Goal: Information Seeking & Learning: Understand process/instructions

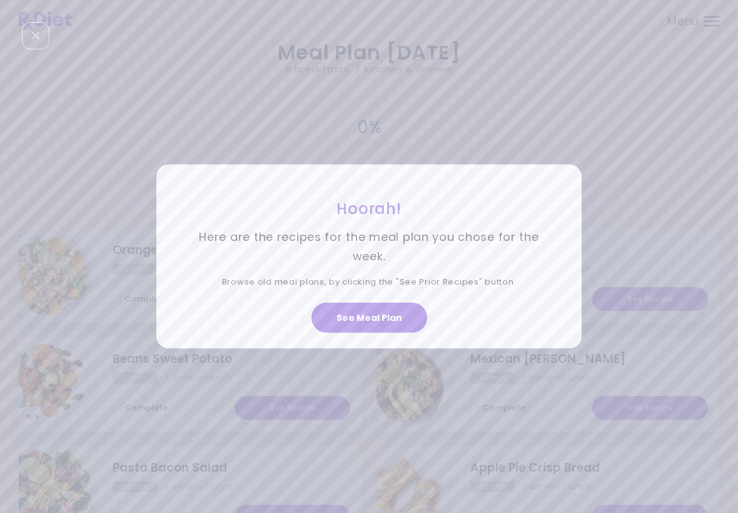
click at [353, 308] on button "See Meal Plan" at bounding box center [370, 318] width 116 height 30
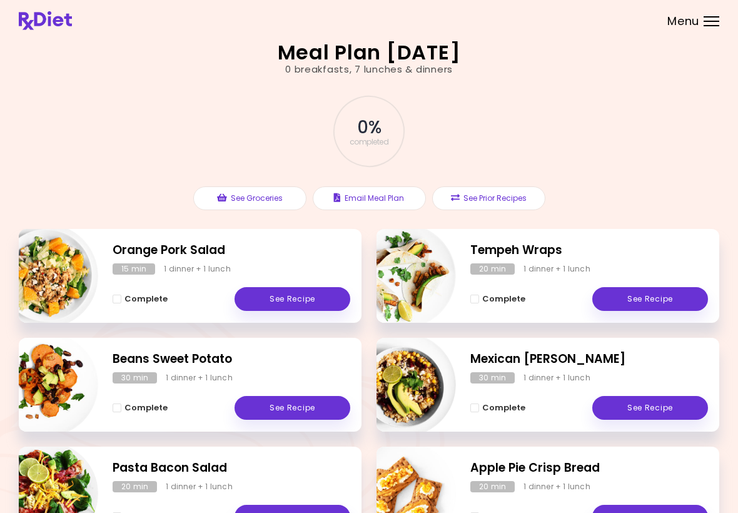
click at [283, 298] on link "See Recipe" at bounding box center [293, 299] width 116 height 24
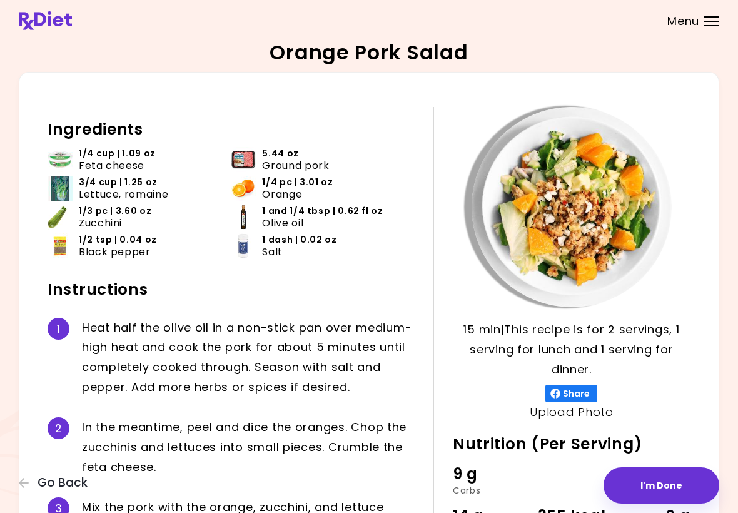
click at [23, 478] on icon "button" at bounding box center [24, 482] width 11 height 11
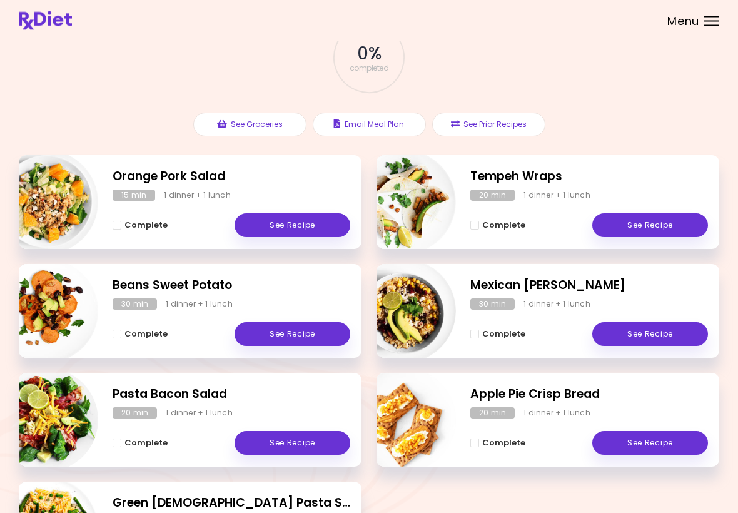
scroll to position [73, 0]
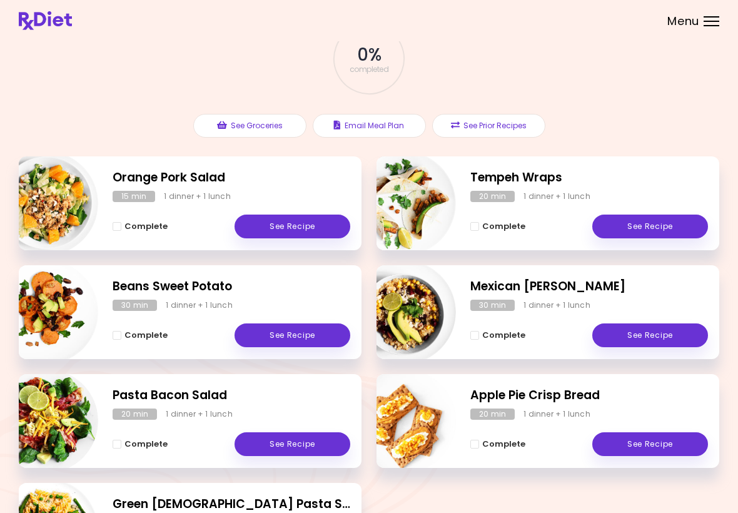
click at [278, 333] on link "See Recipe" at bounding box center [293, 335] width 116 height 24
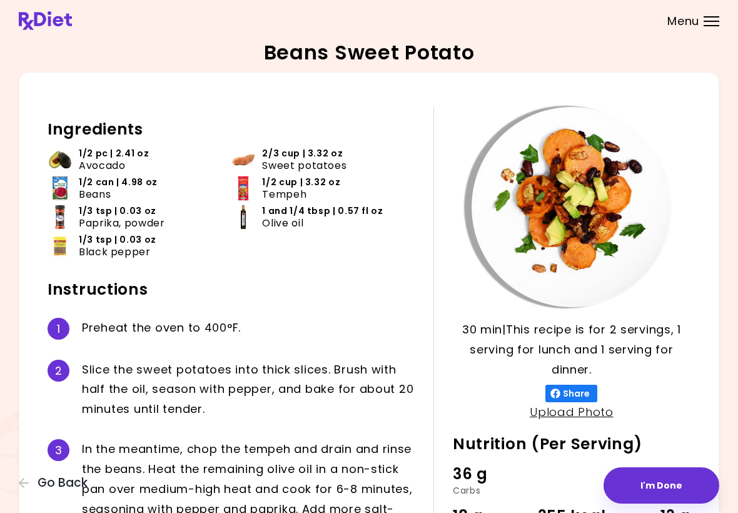
click at [49, 47] on div "Beans Sweet Potato 30 min 30 min | This recipe is for 2 servings, 1 serving for…" at bounding box center [369, 343] width 701 height 601
click at [83, 481] on span "Go Back" at bounding box center [63, 483] width 50 height 14
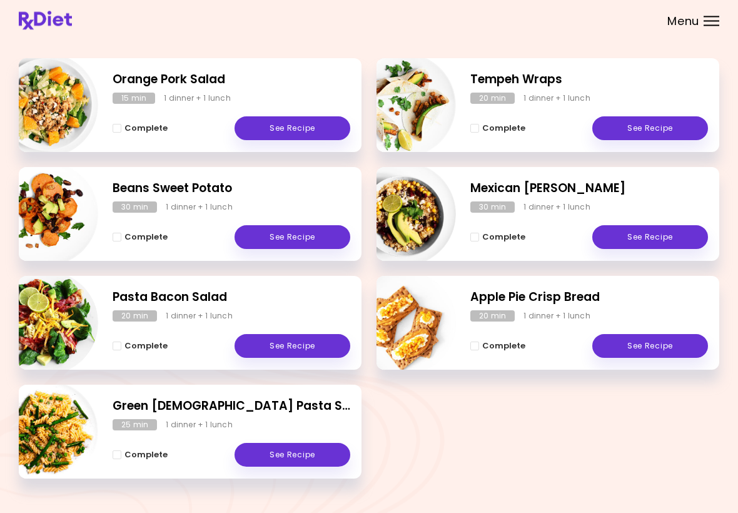
scroll to position [170, 0]
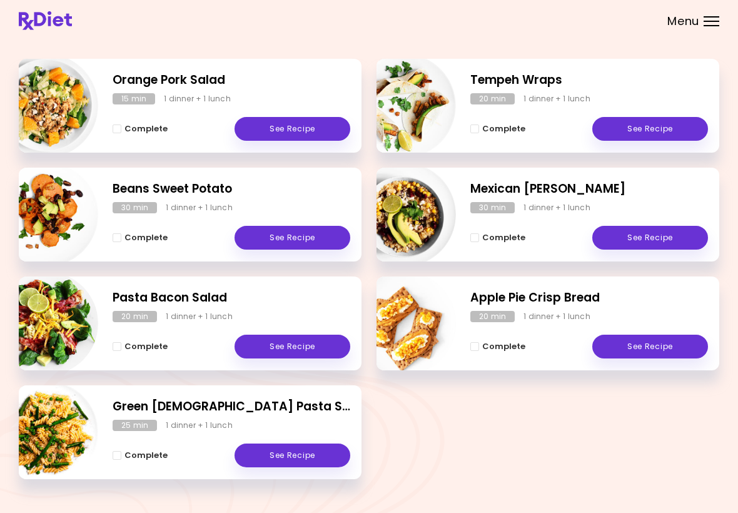
click at [282, 338] on link "See Recipe" at bounding box center [293, 347] width 116 height 24
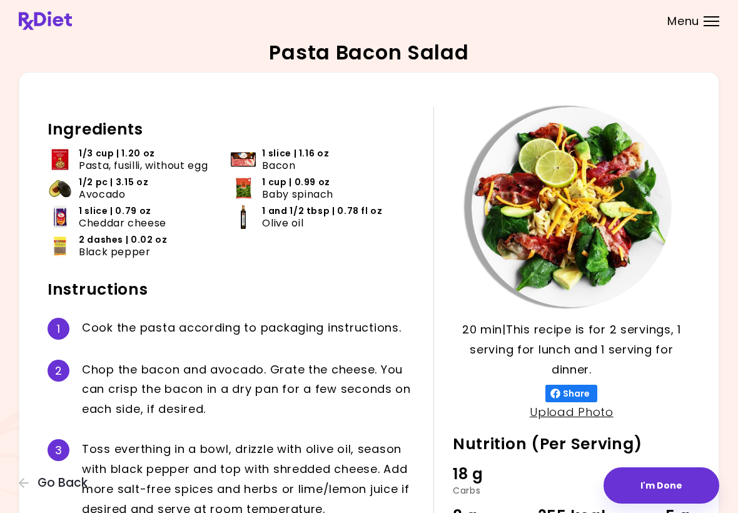
click at [68, 481] on span "Go Back" at bounding box center [63, 483] width 50 height 14
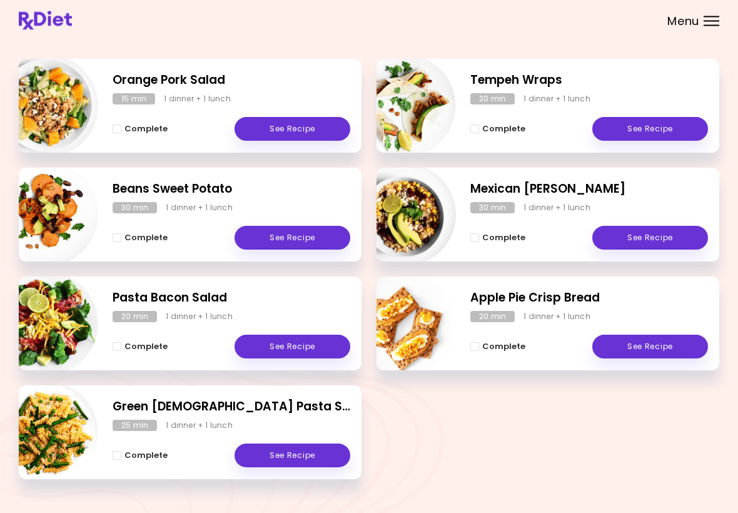
scroll to position [170, 0]
click at [268, 454] on link "See Recipe" at bounding box center [293, 456] width 116 height 24
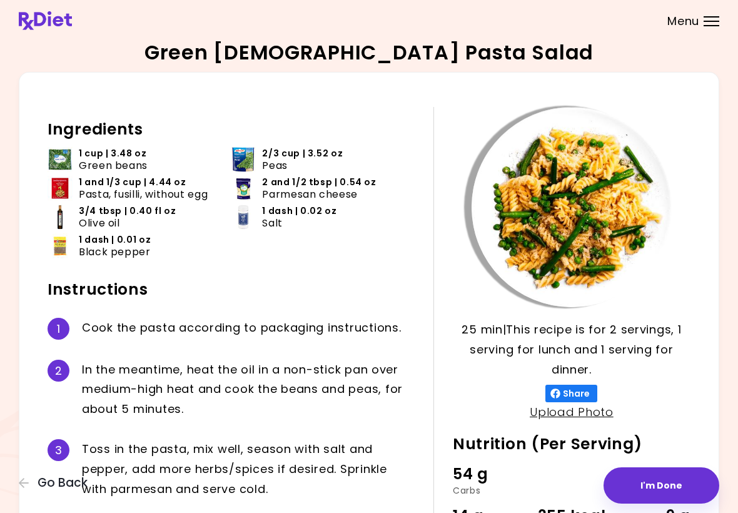
click at [23, 484] on icon "button" at bounding box center [24, 483] width 10 height 10
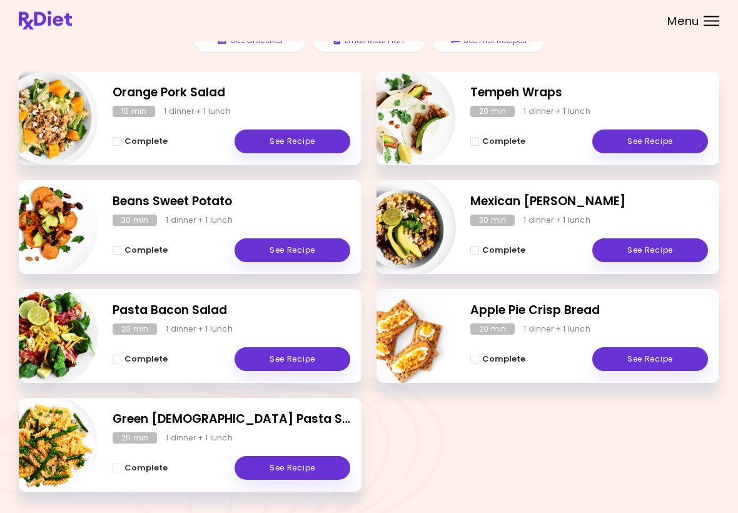
scroll to position [133, 0]
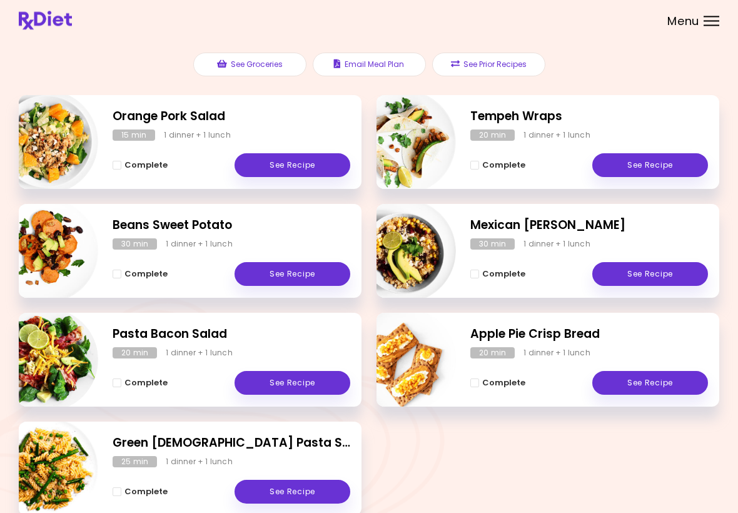
click at [280, 390] on link "See Recipe" at bounding box center [293, 384] width 116 height 24
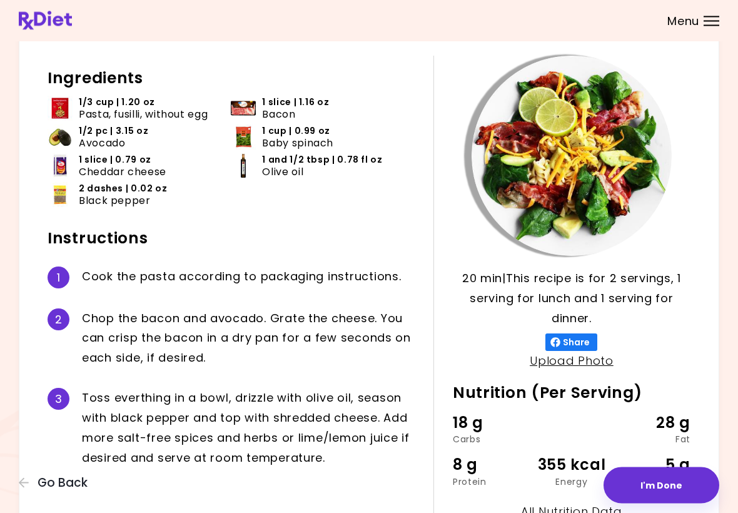
scroll to position [52, 0]
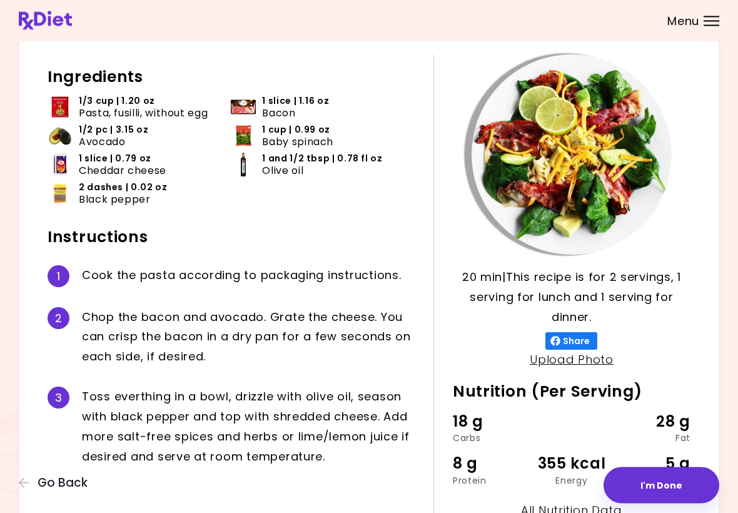
click at [23, 484] on icon "button" at bounding box center [24, 482] width 11 height 11
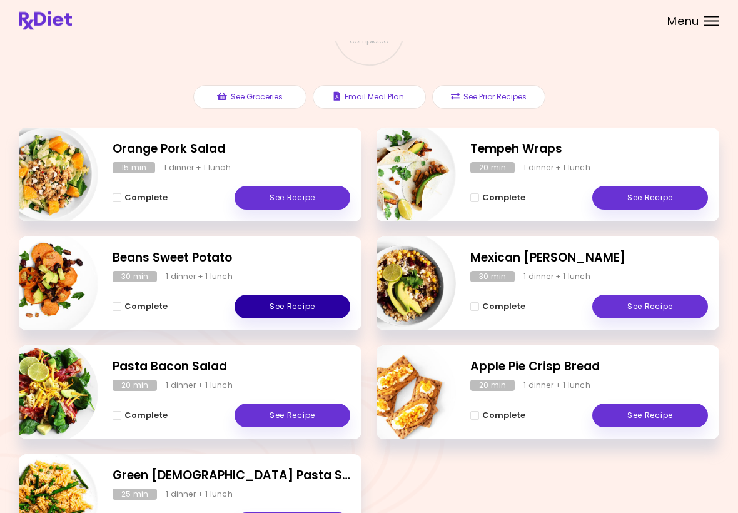
scroll to position [103, 0]
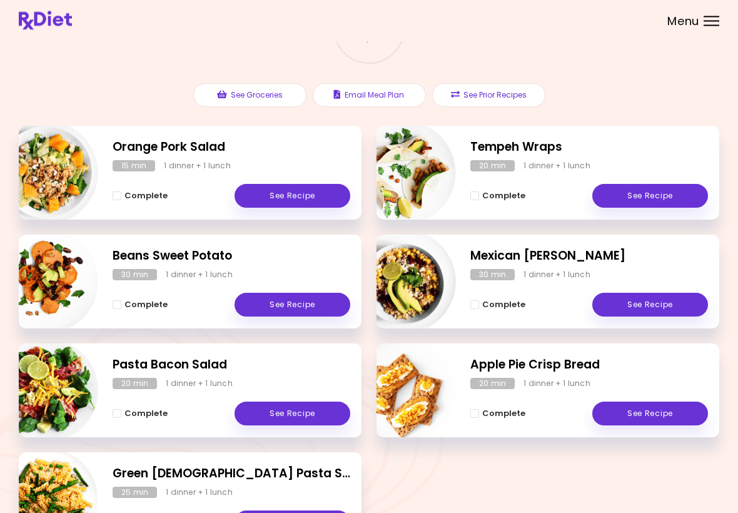
click at [284, 303] on link "See Recipe" at bounding box center [293, 305] width 116 height 24
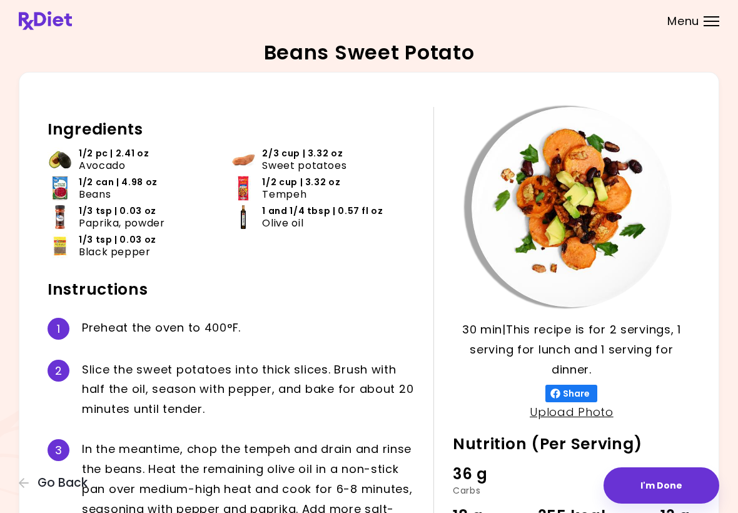
click at [20, 489] on icon "button" at bounding box center [24, 482] width 11 height 11
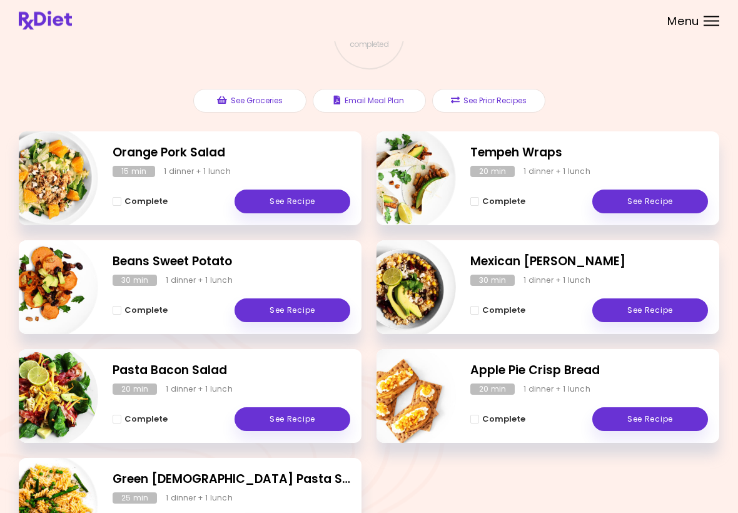
scroll to position [101, 0]
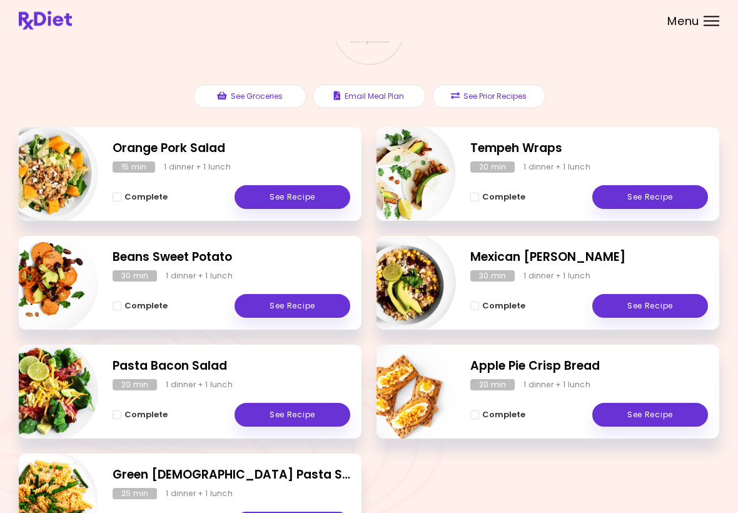
click at [663, 310] on link "See Recipe" at bounding box center [650, 307] width 116 height 24
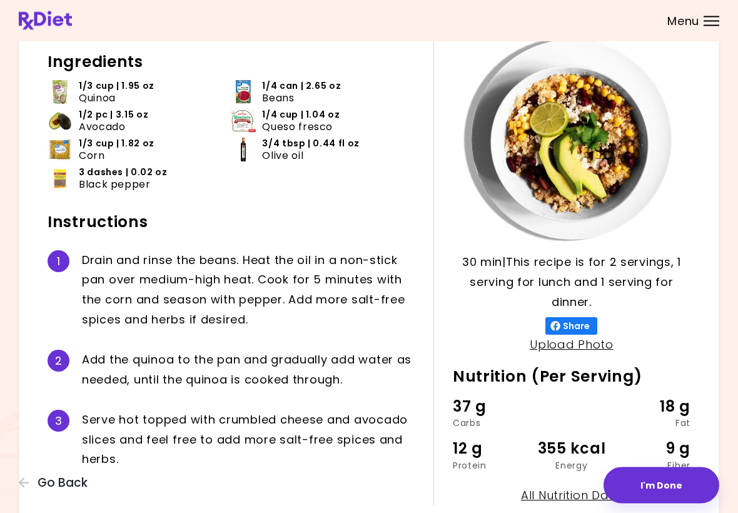
scroll to position [68, 0]
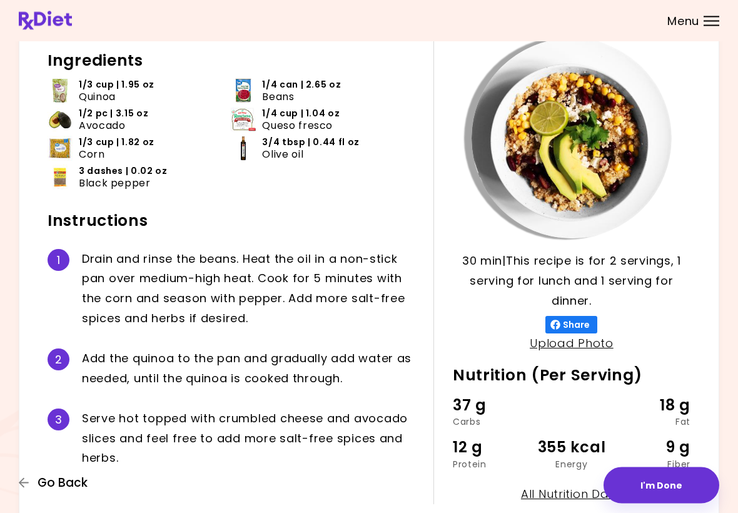
click at [34, 484] on button "Go Back" at bounding box center [56, 483] width 75 height 14
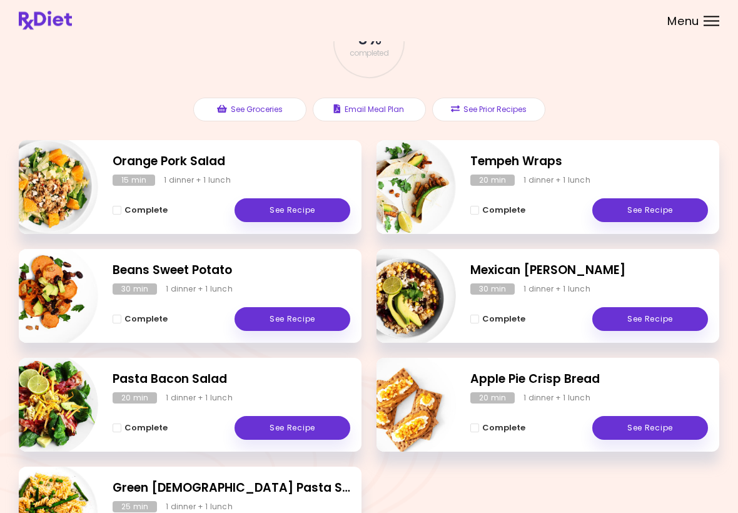
scroll to position [91, 0]
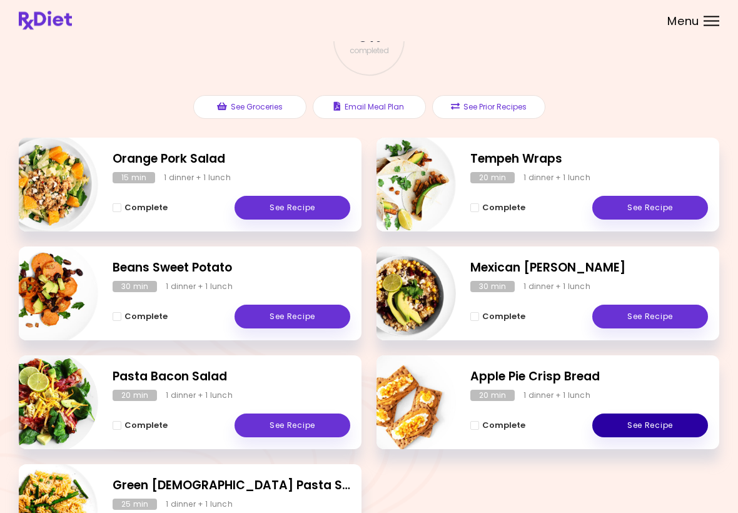
click at [653, 420] on link "See Recipe" at bounding box center [650, 426] width 116 height 24
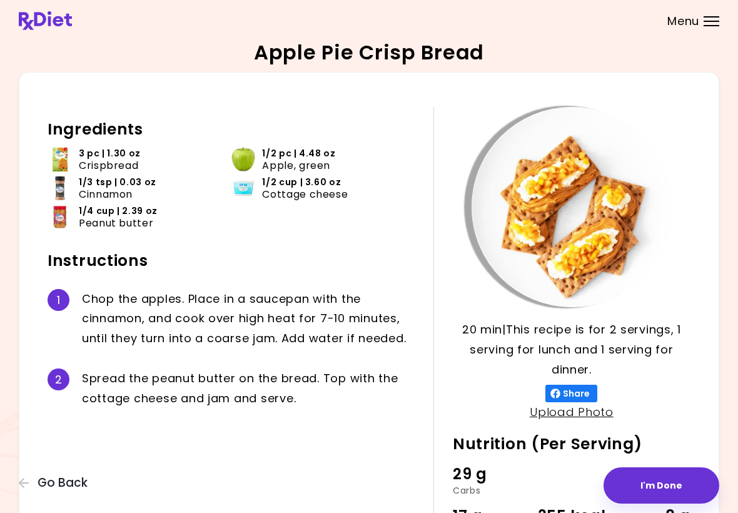
click at [18, 492] on div "Apple Pie Crisp Bread 20 min 20 min | This recipe is for 2 servings, 1 serving …" at bounding box center [369, 325] width 738 height 651
click at [26, 489] on icon "button" at bounding box center [24, 482] width 11 height 11
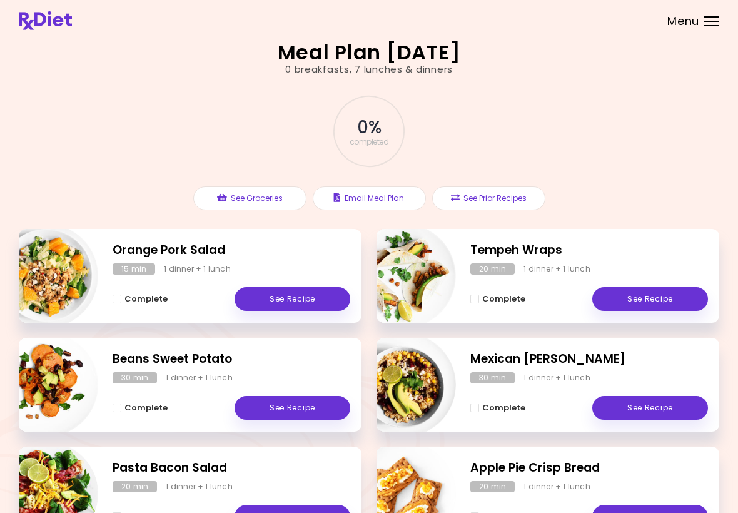
click at [718, 16] on div at bounding box center [712, 16] width 16 height 1
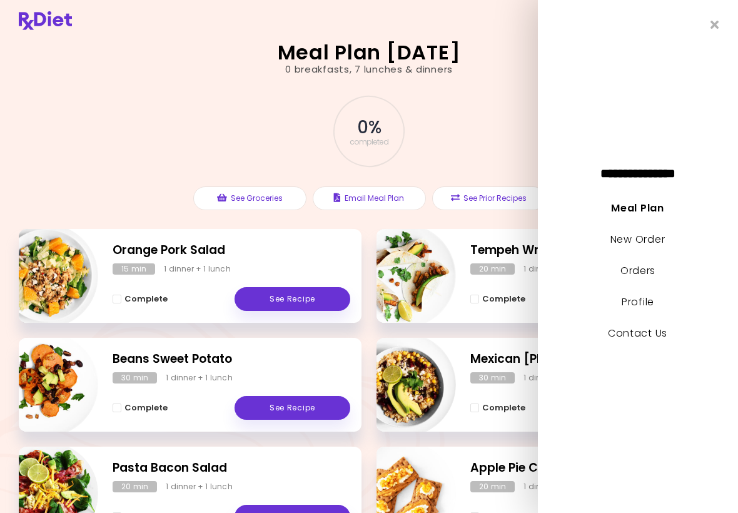
click at [649, 275] on link "Orders" at bounding box center [638, 270] width 35 height 14
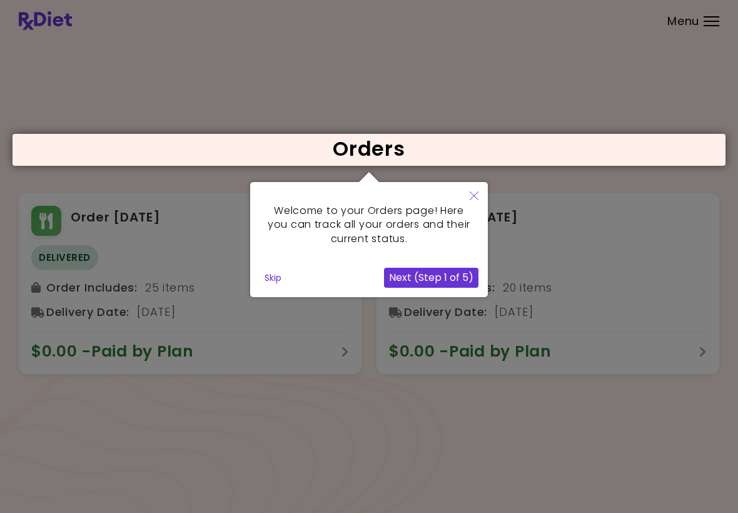
click at [480, 194] on button "Close" at bounding box center [474, 196] width 28 height 29
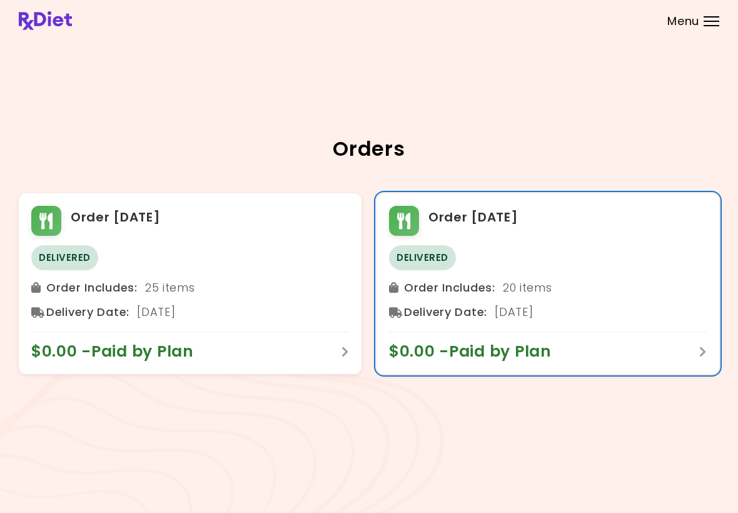
click at [427, 260] on span "Delivered" at bounding box center [422, 257] width 67 height 25
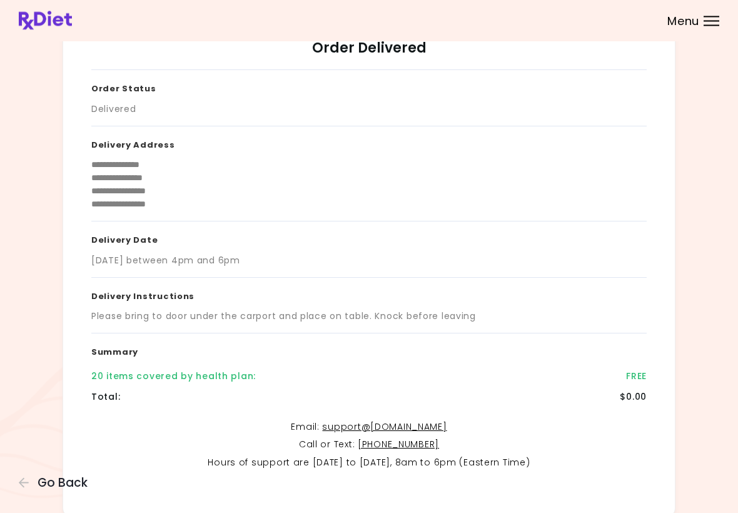
scroll to position [124, 0]
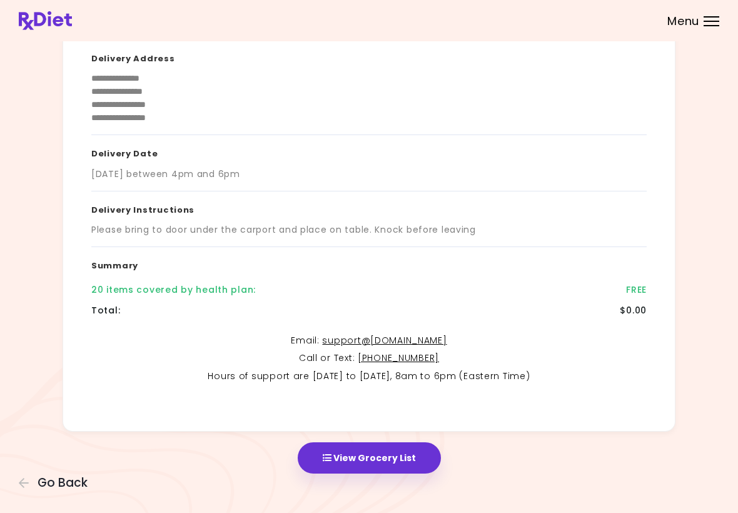
click at [367, 448] on button "View Grocery List" at bounding box center [369, 457] width 143 height 31
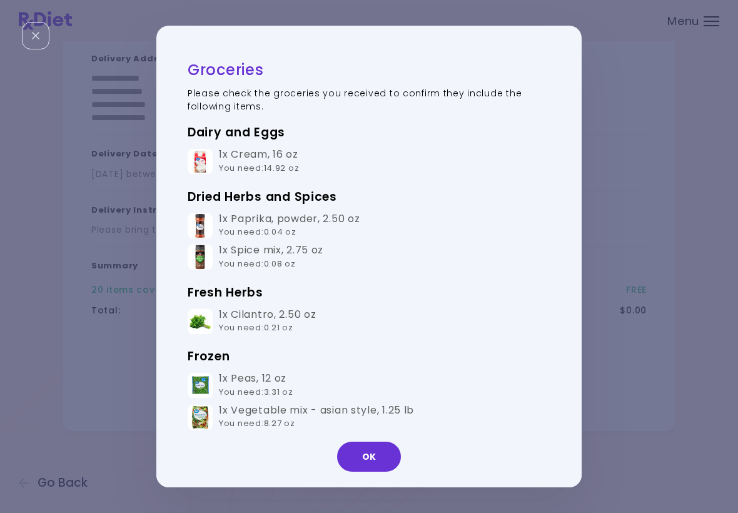
click at [375, 457] on button "OK" at bounding box center [369, 457] width 64 height 30
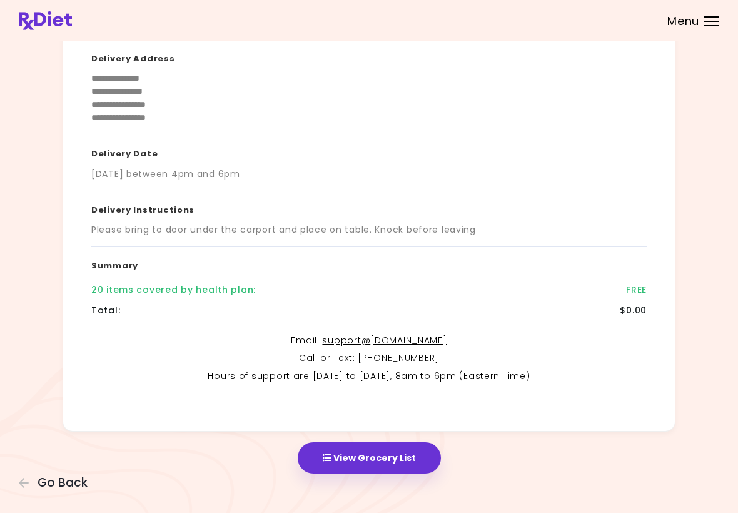
click at [9, 480] on div "**********" at bounding box center [369, 196] width 738 height 641
click at [29, 482] on icon "button" at bounding box center [24, 482] width 11 height 11
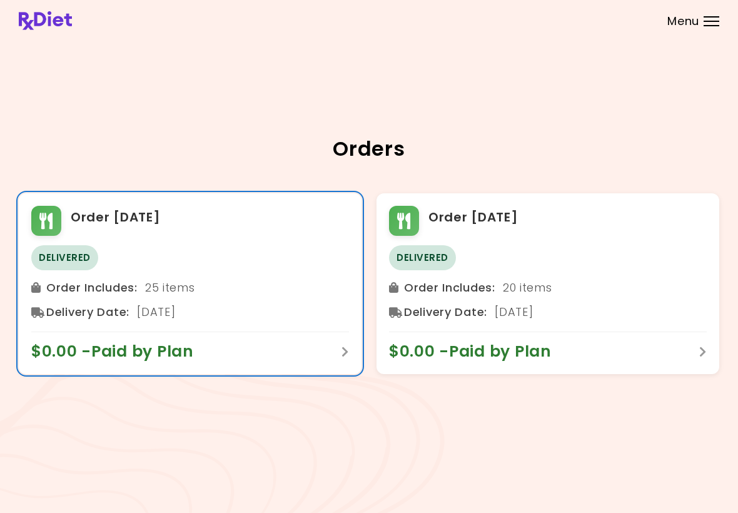
click at [60, 261] on span "Delivered" at bounding box center [64, 257] width 67 height 25
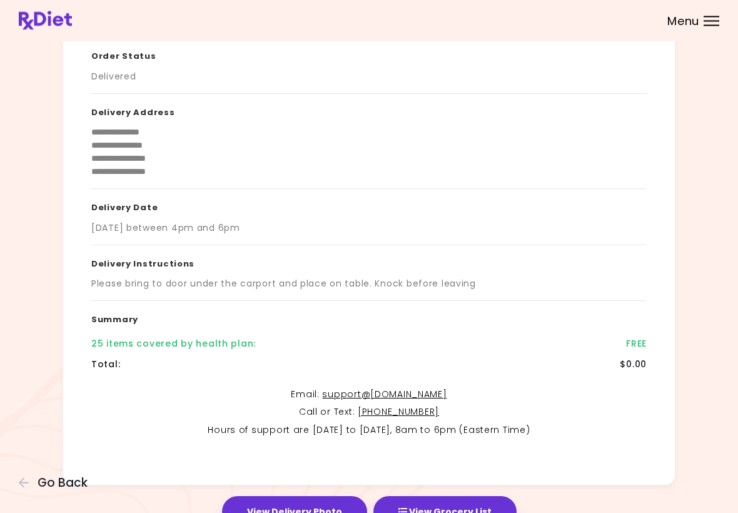
scroll to position [124, 0]
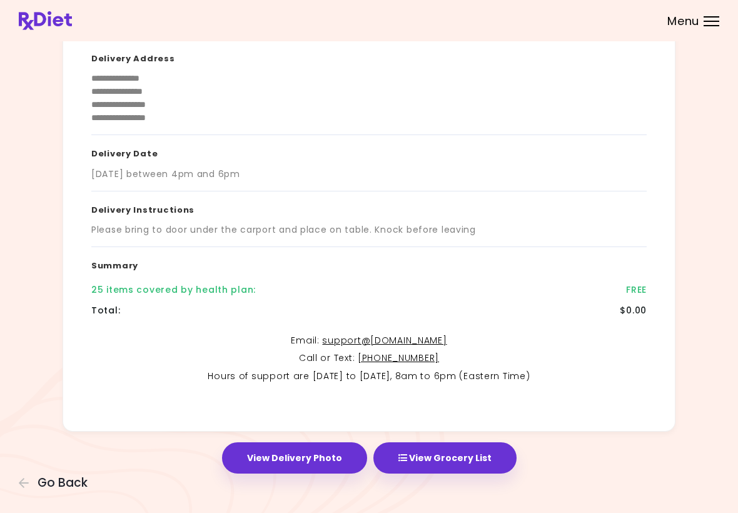
click at [315, 457] on button "View Delivery Photo" at bounding box center [294, 457] width 145 height 31
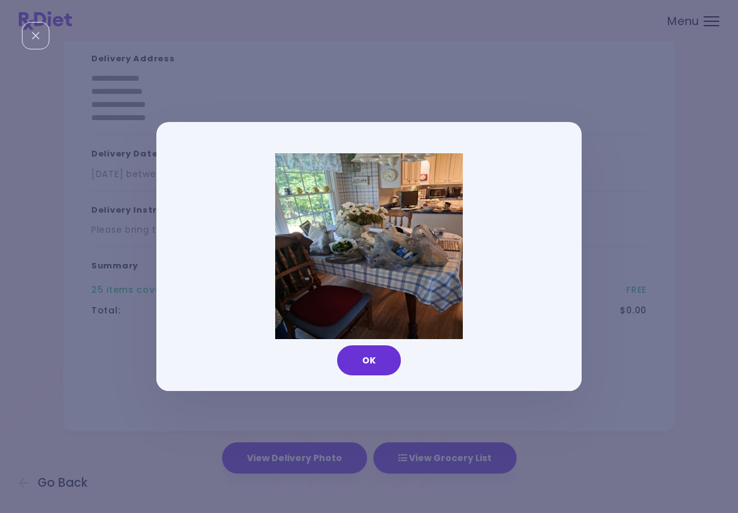
click at [373, 353] on button "OK" at bounding box center [369, 360] width 64 height 30
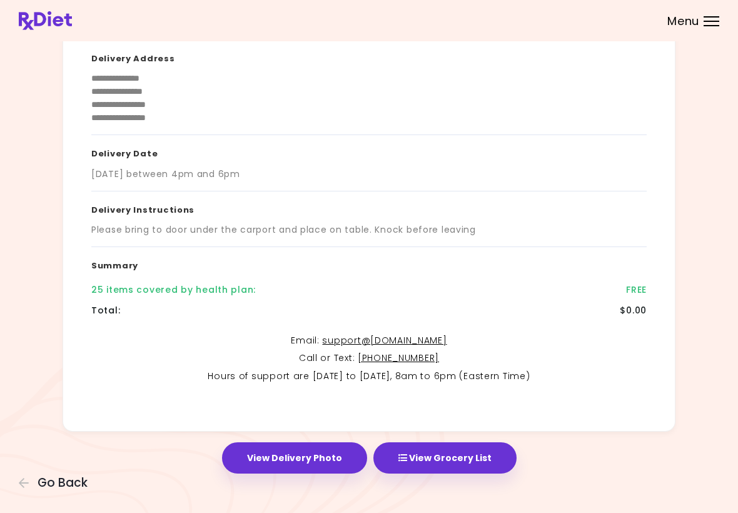
click at [441, 452] on button "View Grocery List" at bounding box center [444, 457] width 143 height 31
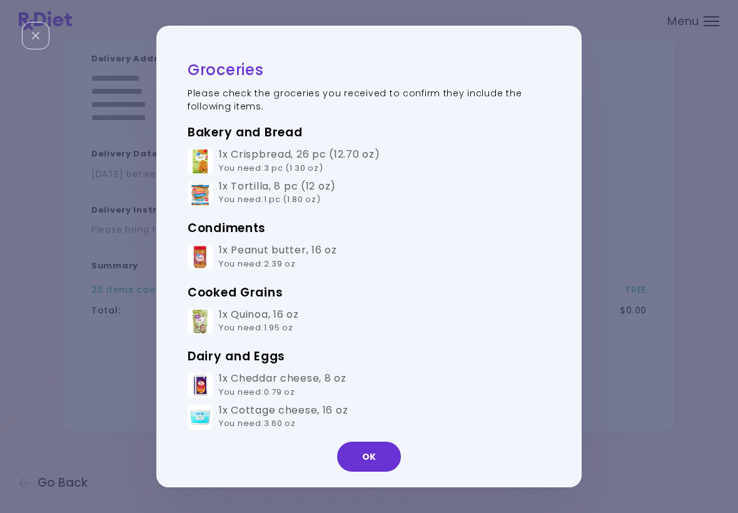
scroll to position [0, 0]
click at [372, 457] on button "OK" at bounding box center [369, 457] width 64 height 30
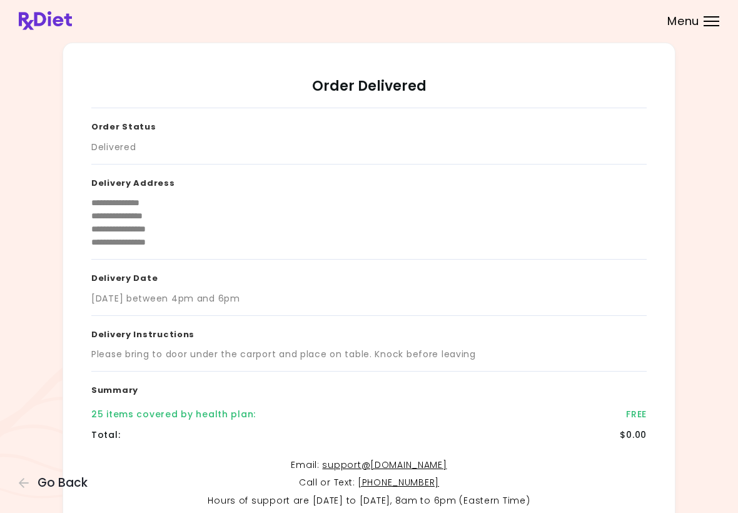
click at [709, 21] on div at bounding box center [712, 21] width 16 height 1
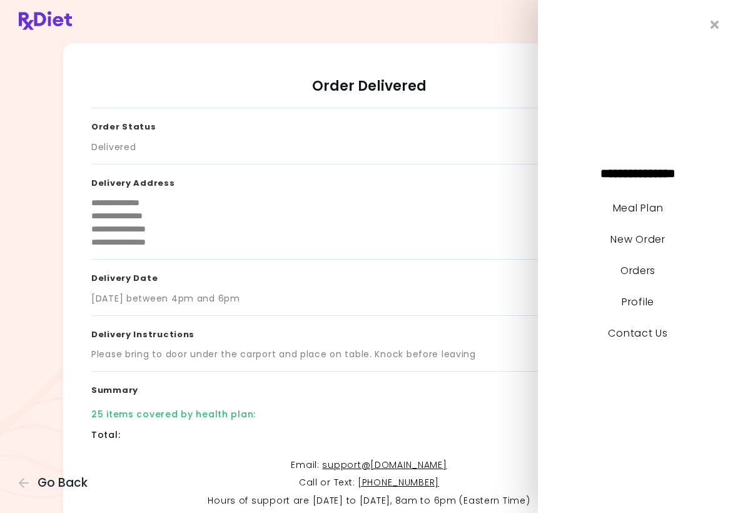
click at [723, 22] on div "**********" at bounding box center [638, 256] width 200 height 513
click at [715, 27] on icon "Close" at bounding box center [715, 25] width 9 height 12
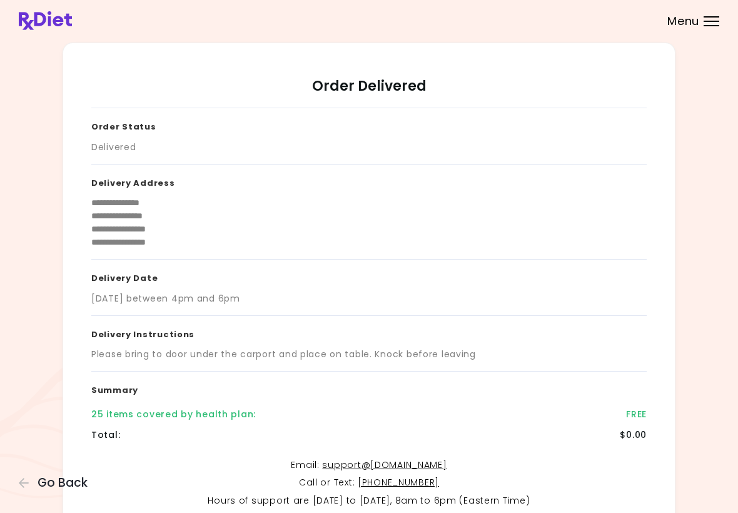
click at [29, 477] on button "Go Back" at bounding box center [56, 483] width 75 height 14
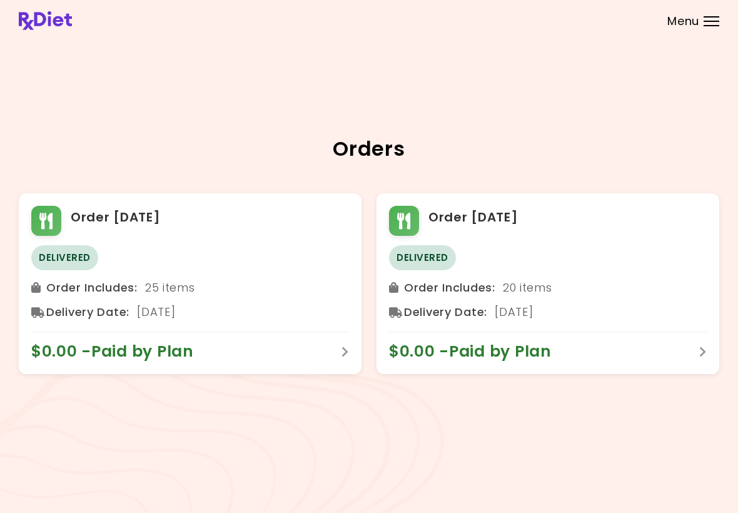
click at [719, 26] on div at bounding box center [712, 25] width 16 height 1
